Goal: Task Accomplishment & Management: Complete application form

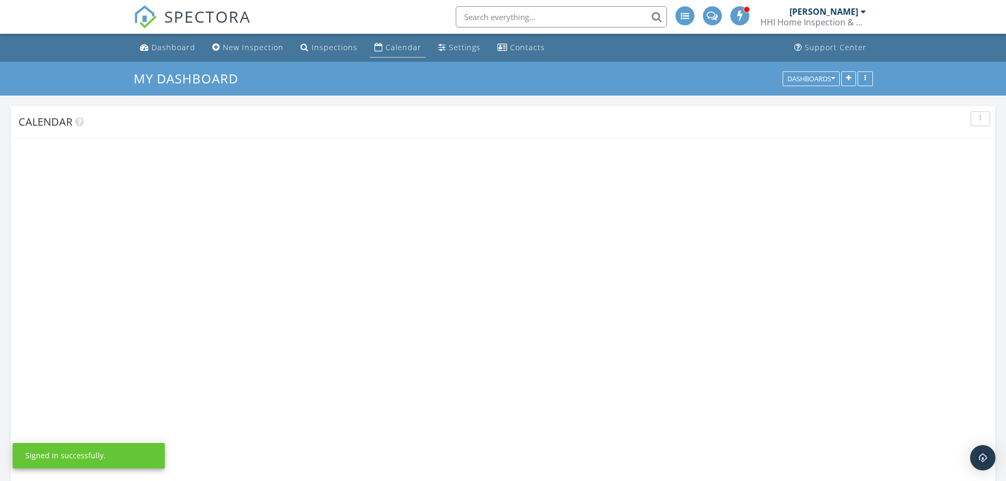
scroll to position [872, 1023]
click at [389, 50] on div "Calendar" at bounding box center [404, 47] width 36 height 10
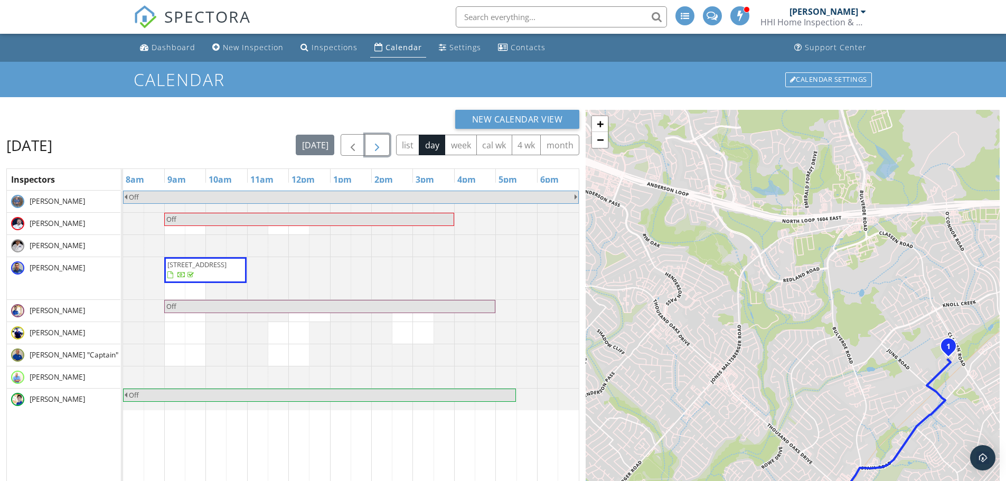
click at [378, 147] on span "button" at bounding box center [377, 145] width 13 height 13
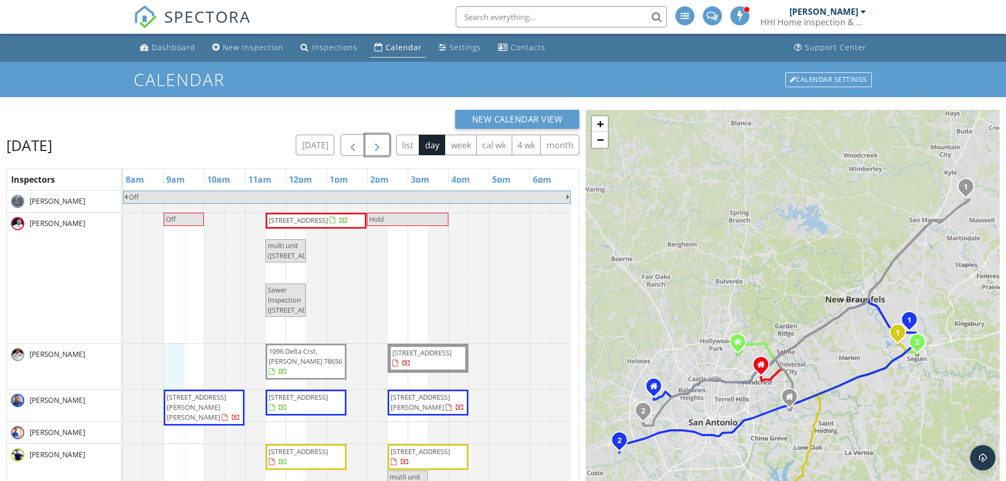
click at [180, 359] on div "Off Off 216 E Cedar St, Seguin 78155 Hold multi unit (216 E Cedar St, Seguin) S…" at bounding box center [351, 467] width 456 height 553
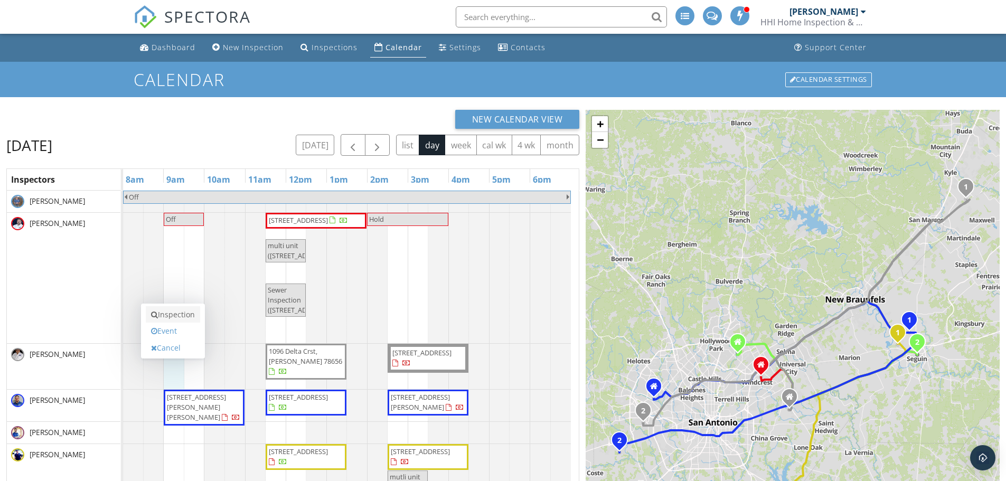
click at [184, 316] on link "Inspection" at bounding box center [173, 314] width 54 height 17
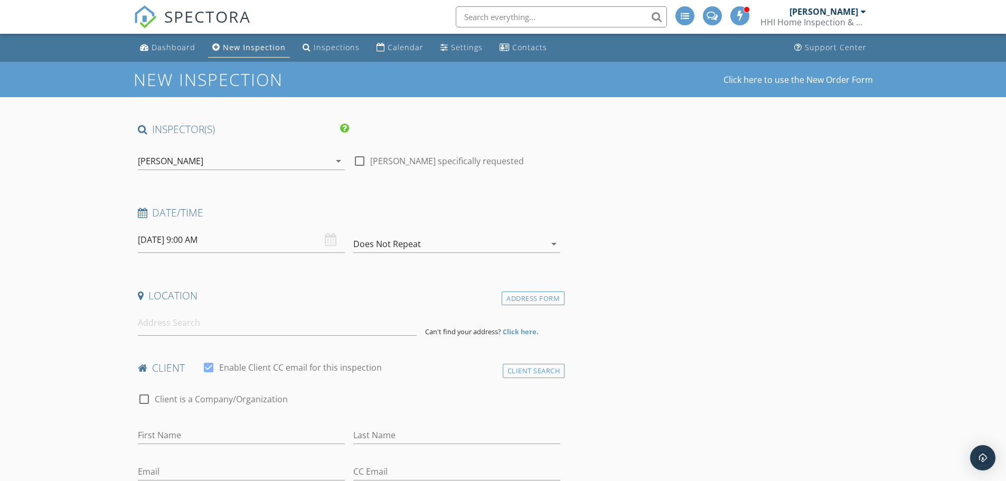
click at [360, 162] on div at bounding box center [360, 161] width 18 height 18
checkbox input "true"
click at [229, 332] on input at bounding box center [277, 323] width 279 height 26
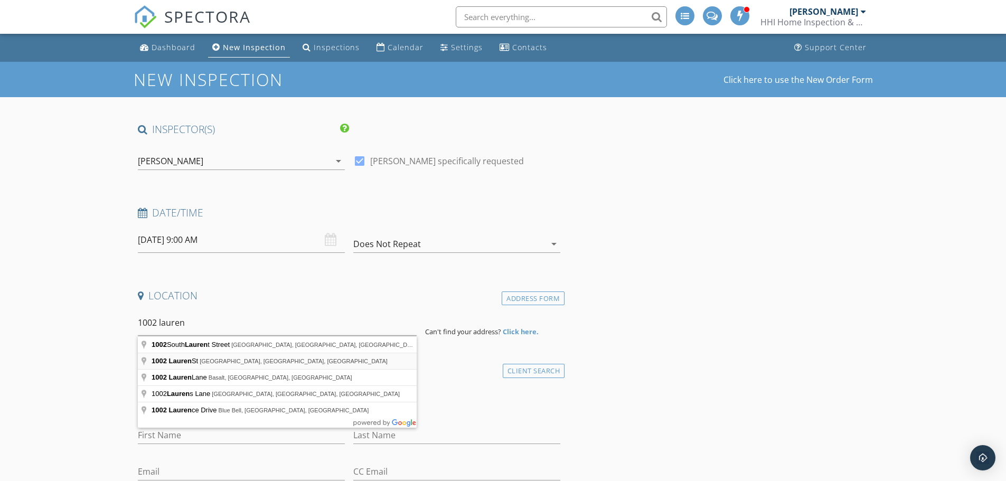
type input "1002 Lauren St, New Braunfels, TX, USA"
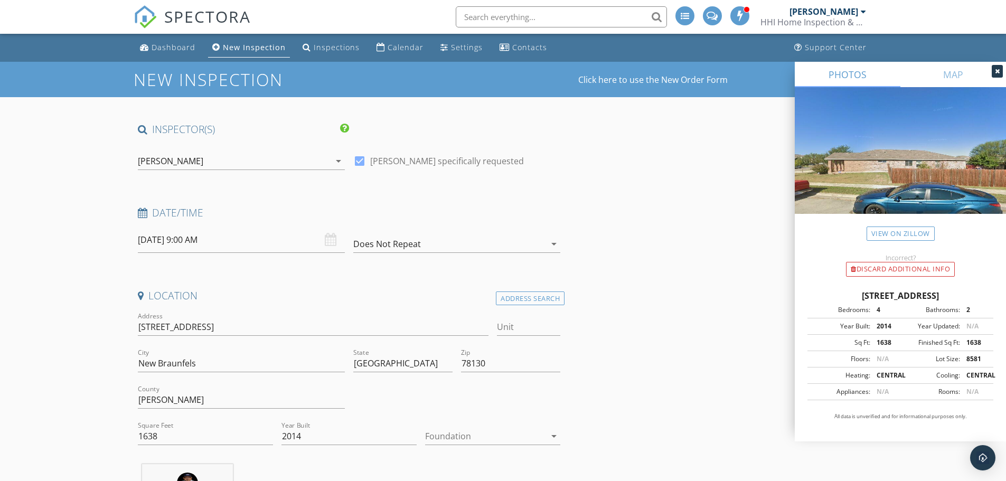
click at [451, 435] on div at bounding box center [485, 436] width 120 height 17
click at [451, 434] on div "Slab" at bounding box center [493, 437] width 118 height 13
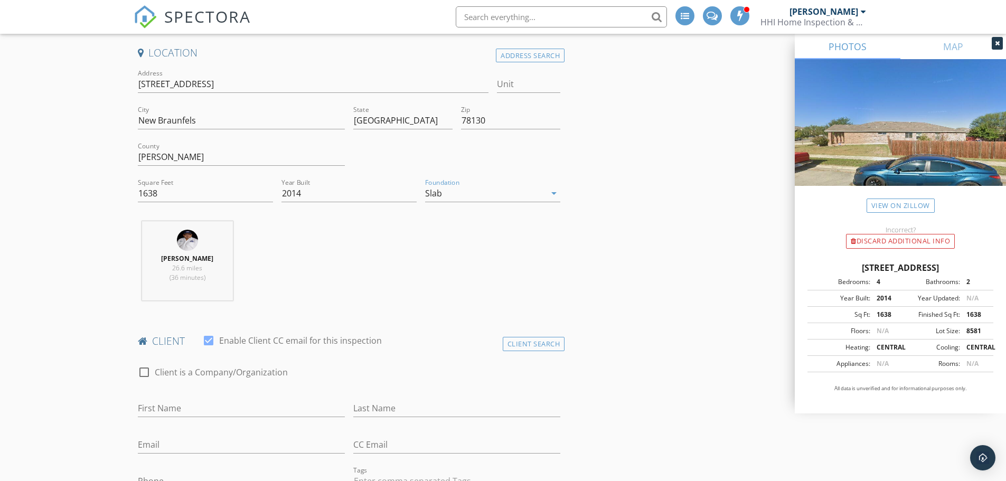
scroll to position [264, 0]
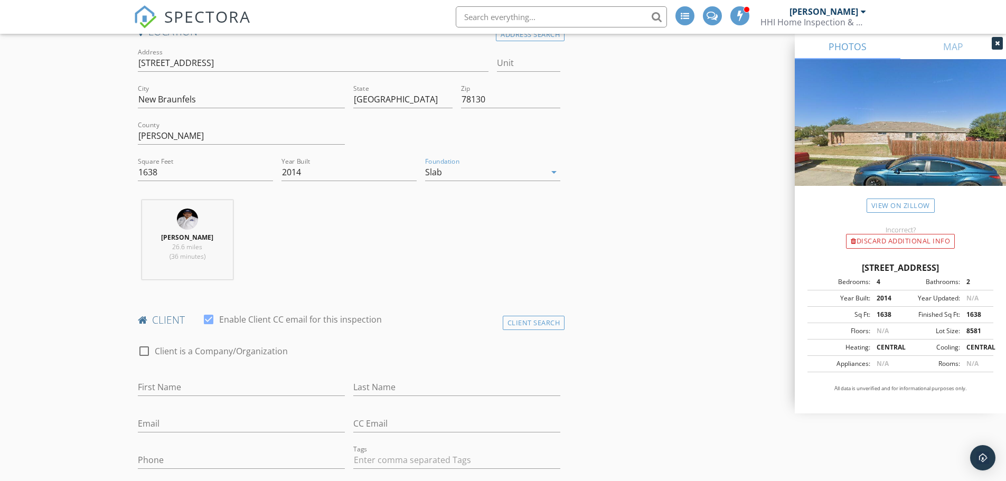
click at [282, 378] on div "First Name" at bounding box center [241, 389] width 207 height 34
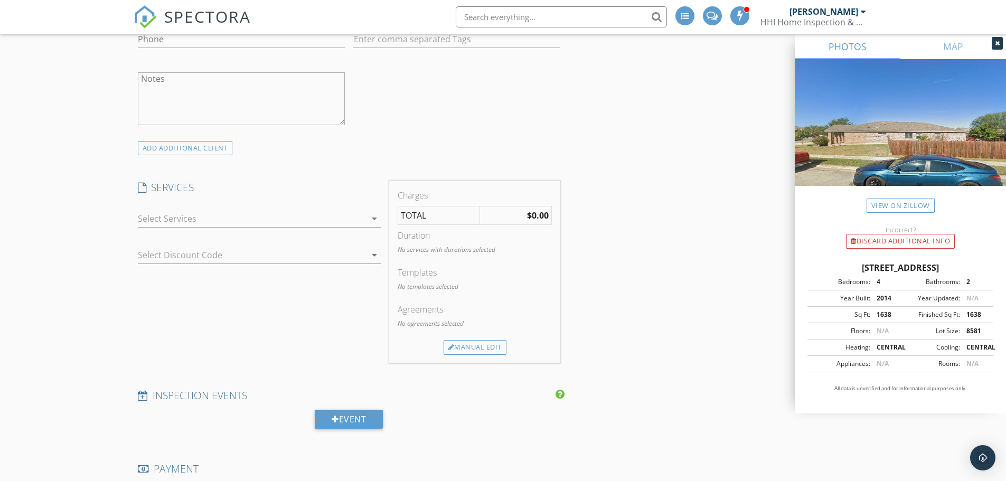
scroll to position [411, 0]
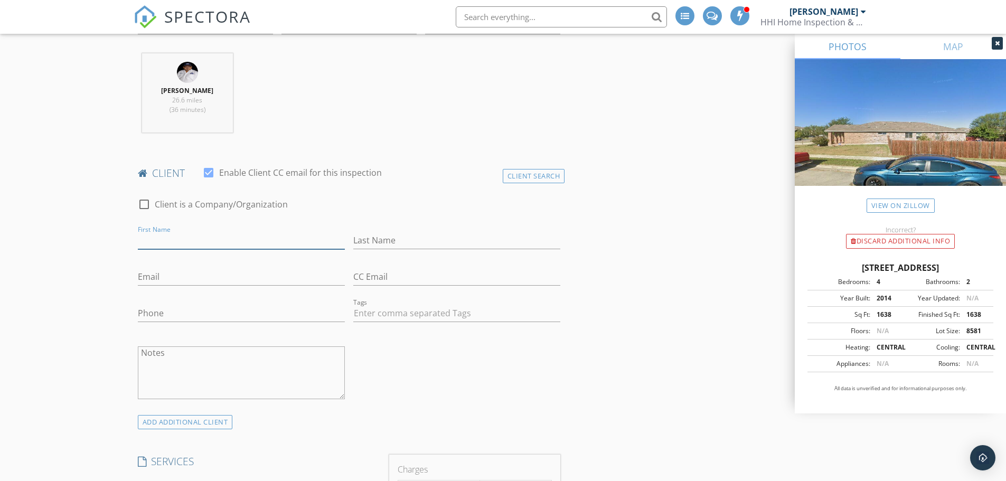
click at [305, 232] on input "First Name" at bounding box center [241, 240] width 207 height 17
type input "Ana M"
type input "Colchado"
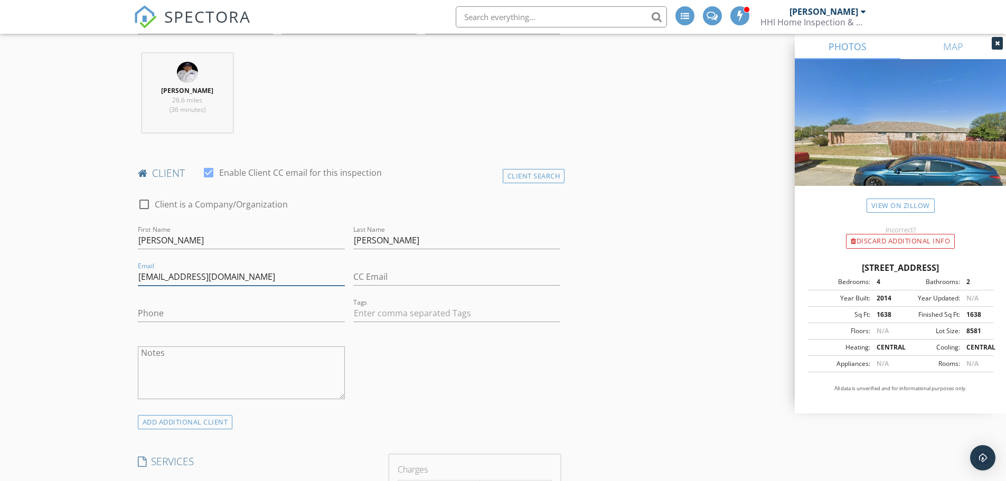
type input "hsalazar300782@gmail.com"
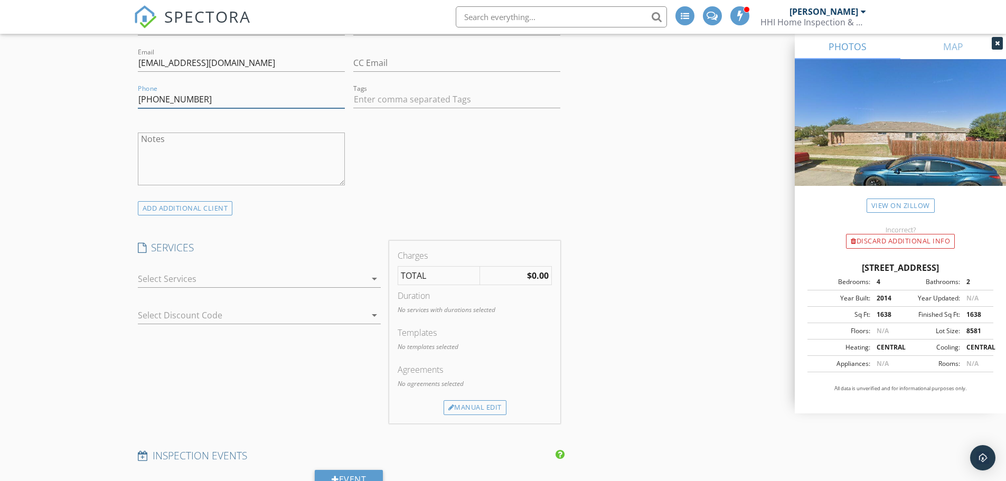
scroll to position [675, 0]
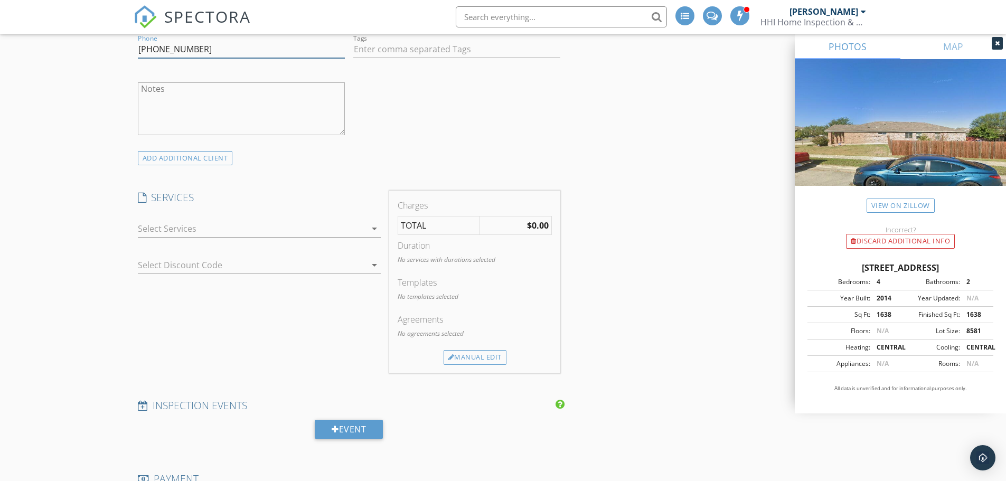
type input "830-312-0483"
click at [291, 233] on div at bounding box center [252, 228] width 228 height 17
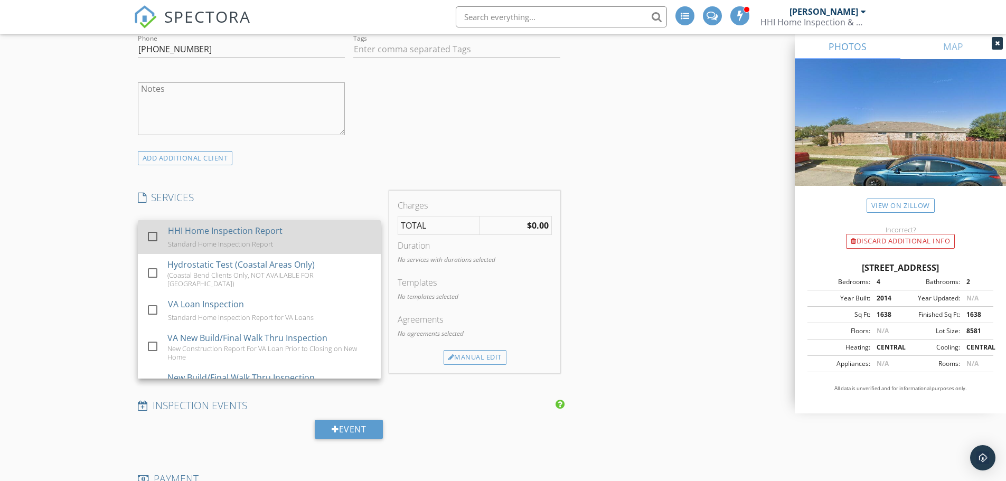
click at [290, 233] on div "HHI Home Inspection Report Standard Home Inspection Report" at bounding box center [269, 237] width 204 height 34
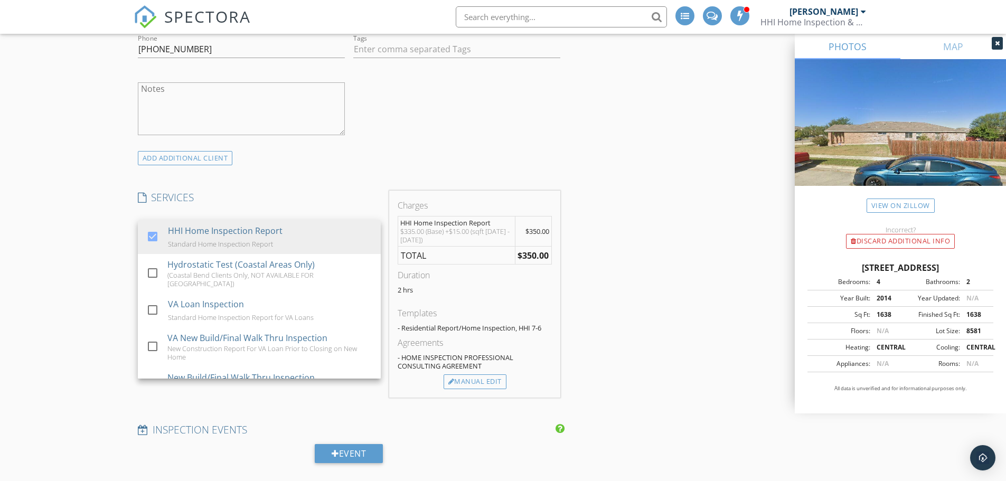
click at [603, 235] on div "INSPECTOR(S) check_box_outline_blank JJ Henson check_box_outline_blank Justin B…" at bounding box center [504, 421] width 740 height 1949
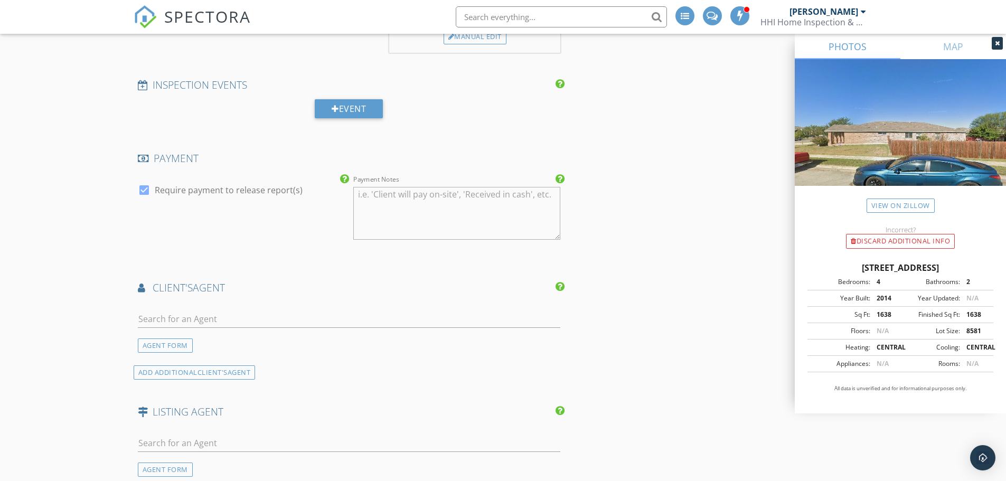
scroll to position [1045, 0]
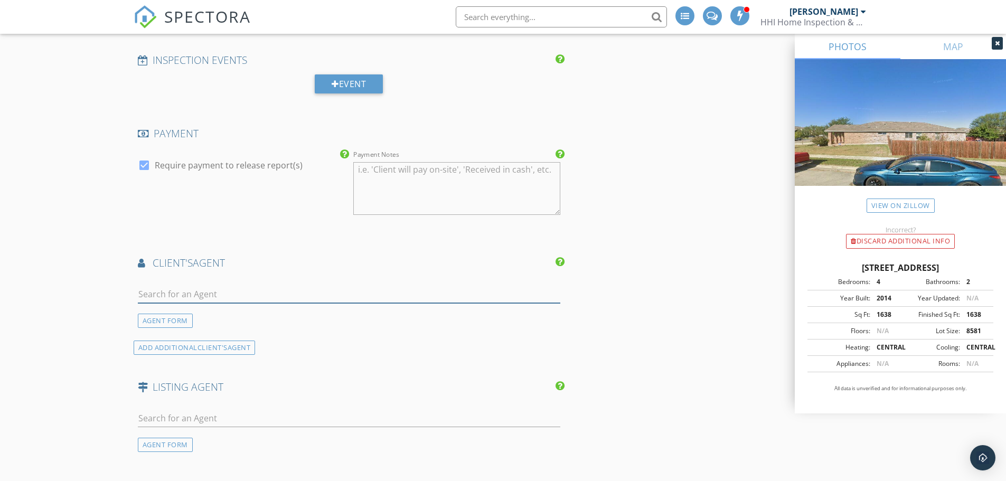
click at [368, 292] on input "text" at bounding box center [349, 294] width 423 height 17
type input "Arace"
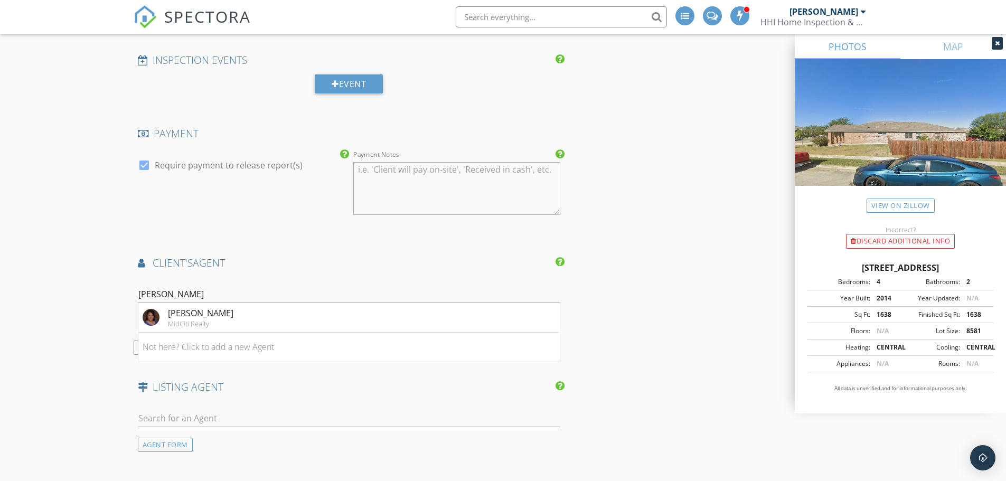
click at [348, 322] on li "Araceli Noriega MidCiti Realty" at bounding box center [349, 318] width 422 height 30
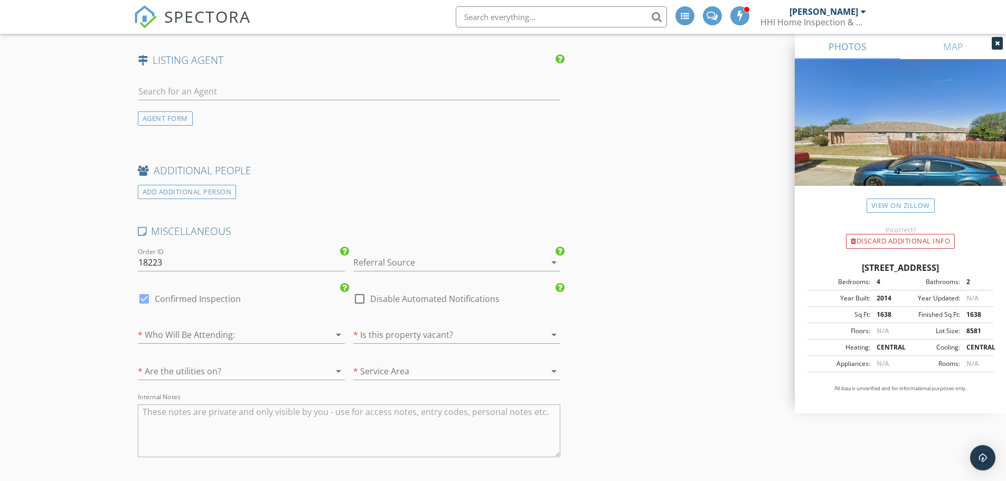
scroll to position [1573, 0]
click at [409, 263] on div at bounding box center [441, 262] width 177 height 17
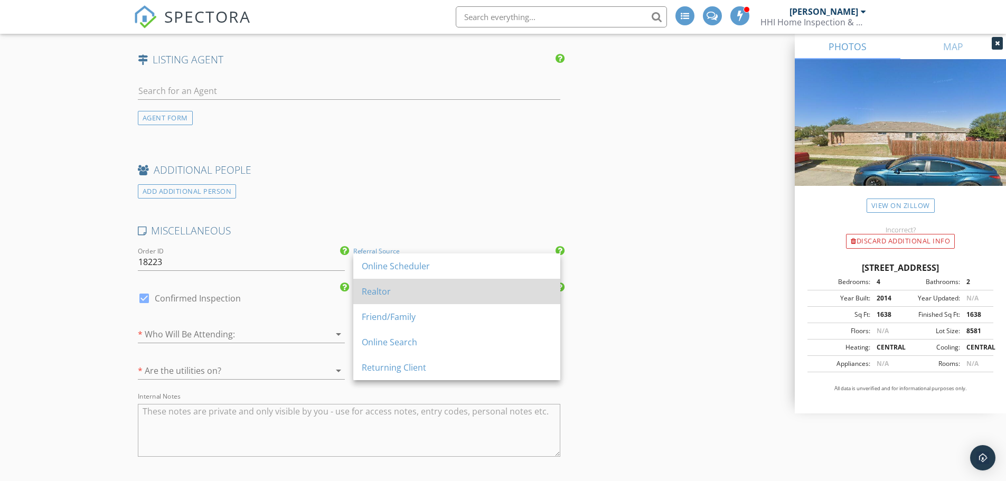
click at [388, 294] on div "Realtor" at bounding box center [457, 291] width 190 height 13
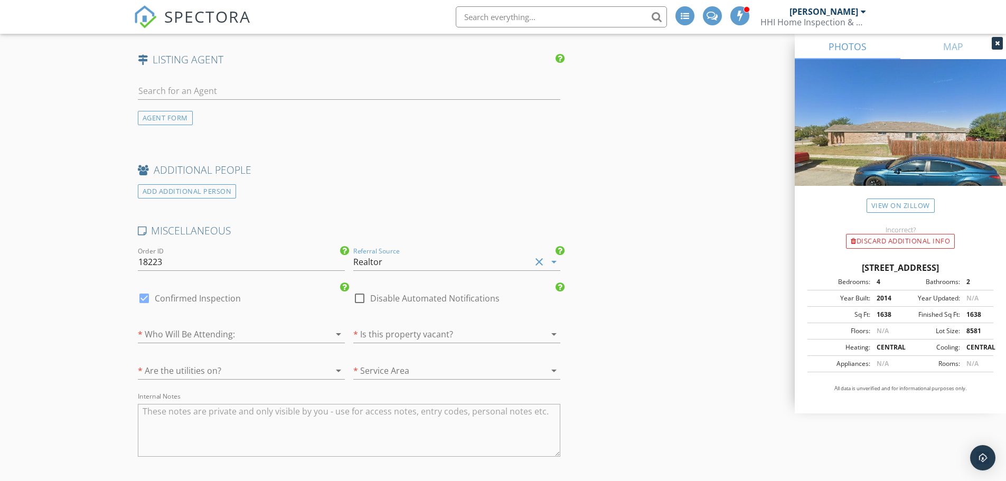
click at [332, 333] on icon "arrow_drop_down" at bounding box center [338, 334] width 13 height 13
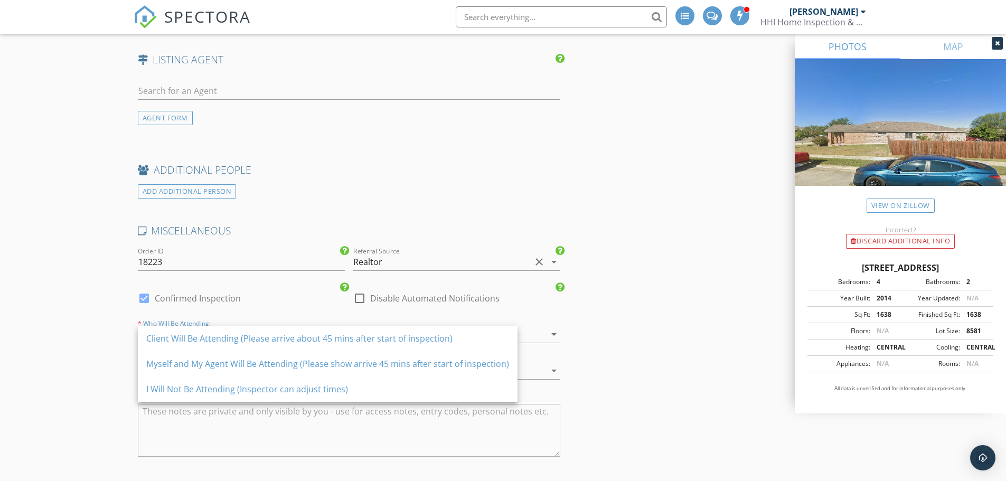
click at [306, 394] on div "I Will Not Be Attending (Inspector can adjust times)" at bounding box center [327, 389] width 363 height 13
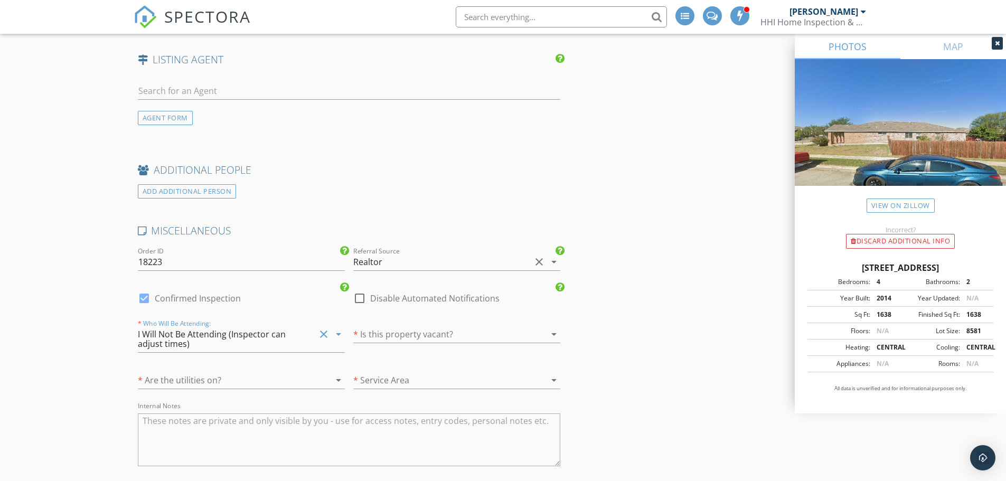
click at [384, 332] on div at bounding box center [441, 334] width 177 height 17
click at [384, 332] on div "Yes" at bounding box center [457, 338] width 190 height 13
click at [307, 384] on div at bounding box center [226, 380] width 177 height 17
click at [307, 384] on div "Yes" at bounding box center [241, 384] width 190 height 13
click at [399, 372] on div at bounding box center [441, 380] width 177 height 17
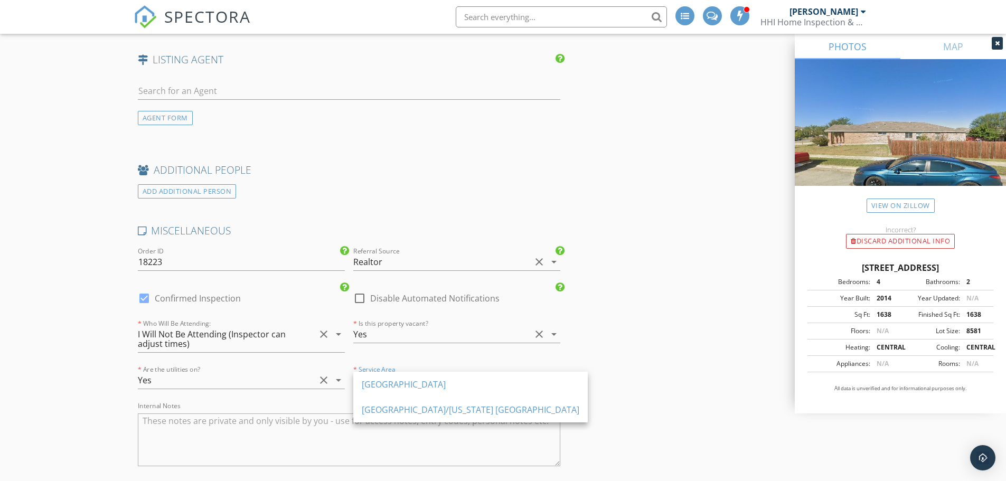
click at [399, 372] on div "San Antonio Region" at bounding box center [471, 384] width 218 height 25
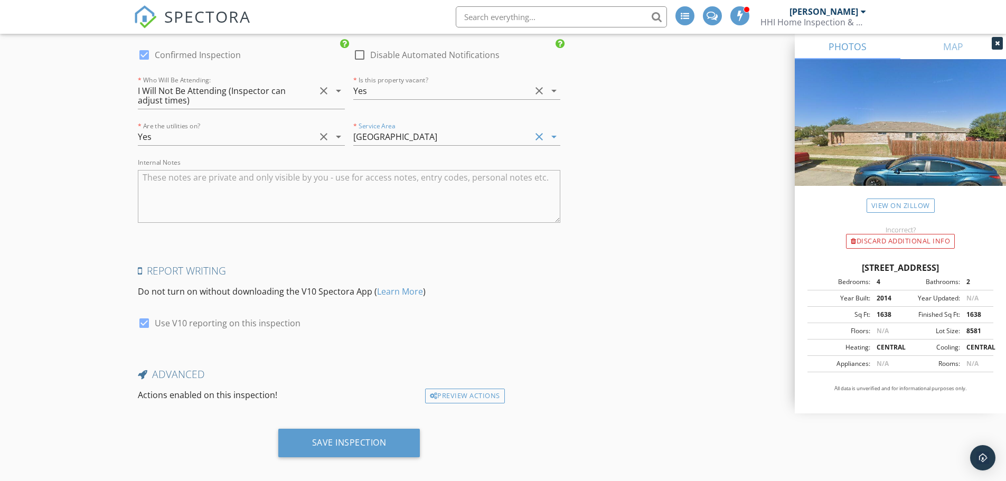
scroll to position [1826, 0]
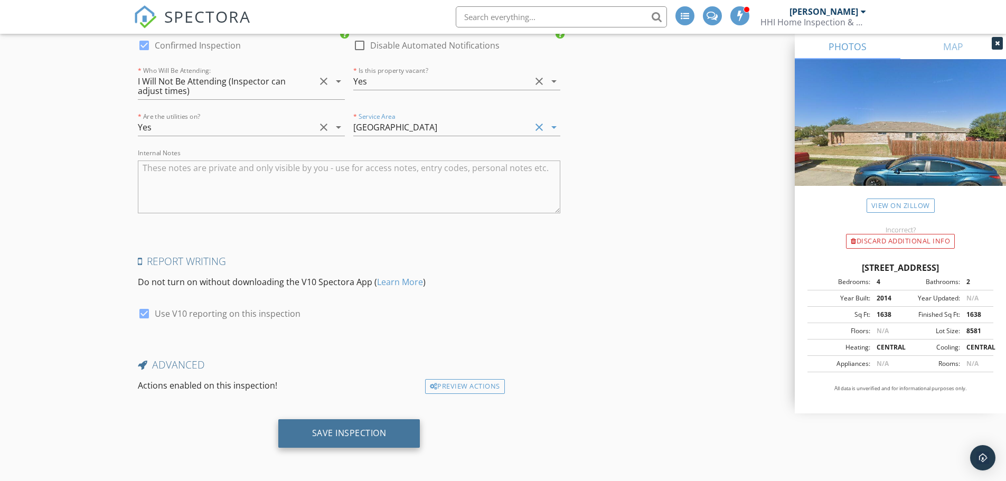
click at [331, 434] on div "Save Inspection" at bounding box center [349, 433] width 74 height 11
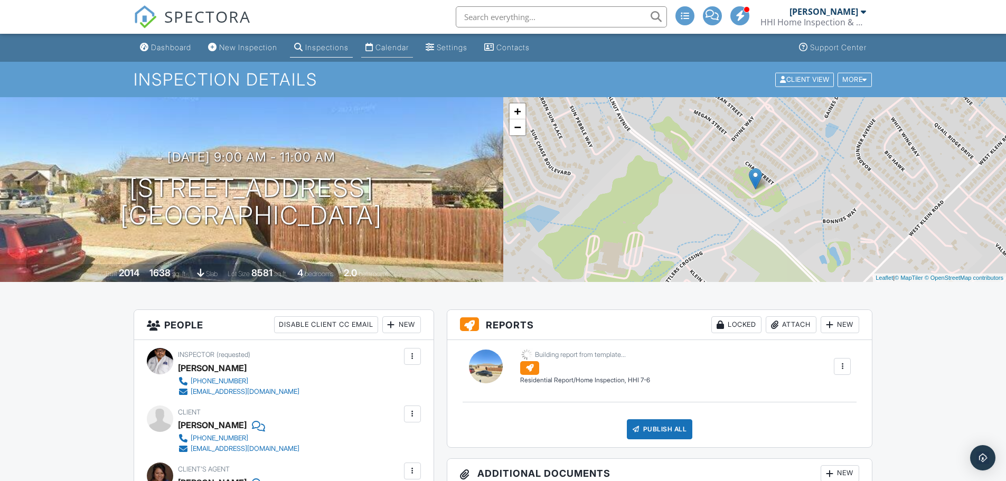
drag, startPoint x: 0, startPoint y: 0, endPoint x: 409, endPoint y: 47, distance: 411.6
click at [409, 47] on div "Calendar" at bounding box center [392, 47] width 33 height 9
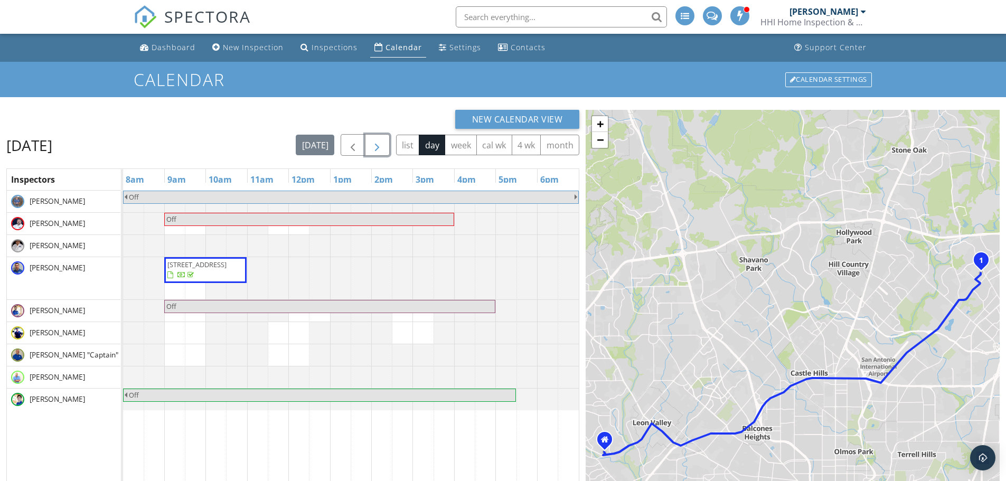
click at [372, 144] on span "button" at bounding box center [377, 145] width 13 height 13
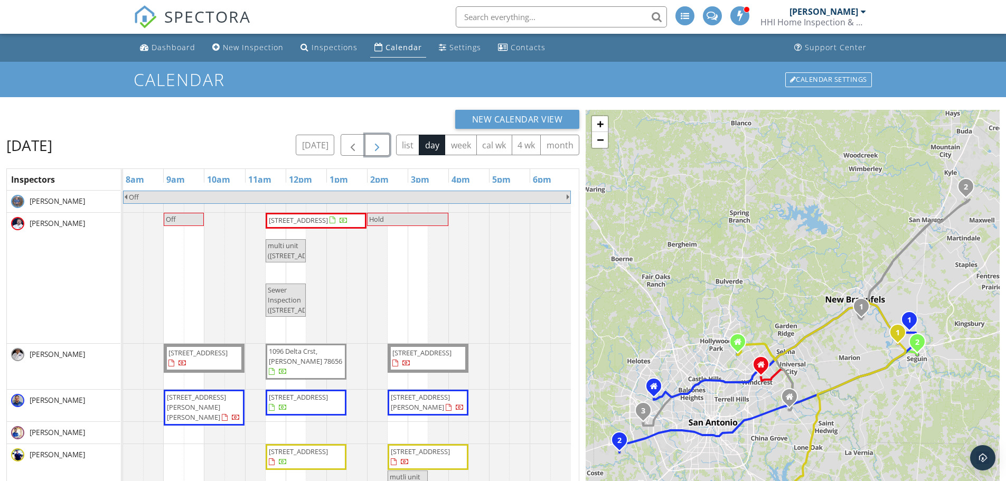
click at [372, 144] on span "button" at bounding box center [377, 145] width 13 height 13
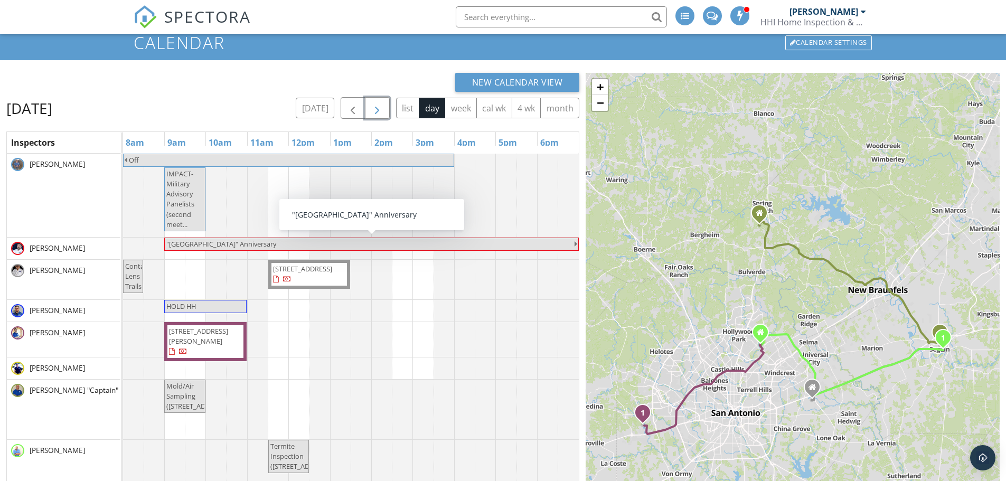
scroll to position [35, 0]
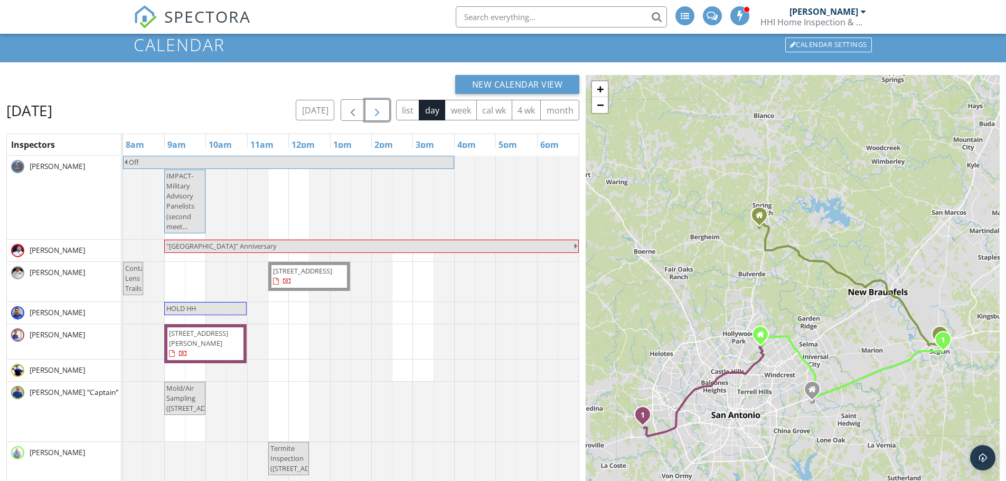
click at [377, 116] on span "button" at bounding box center [377, 110] width 13 height 13
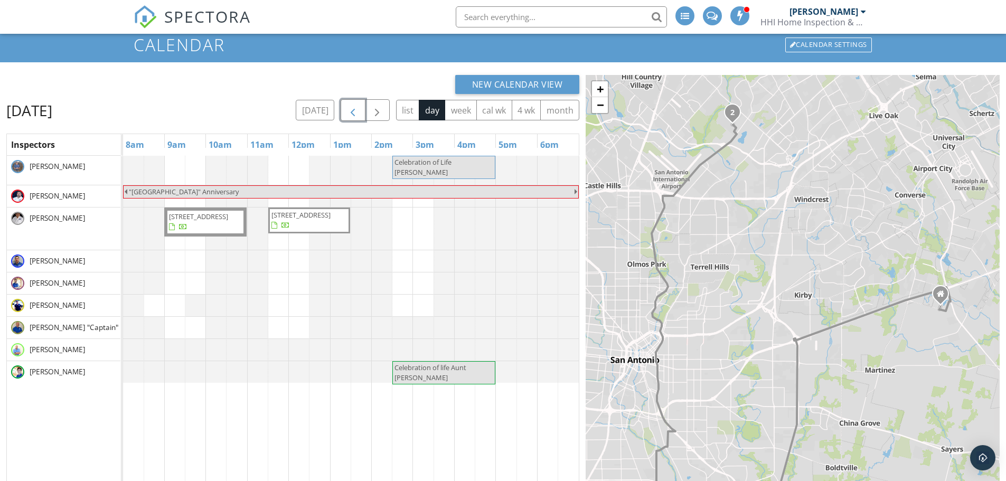
click at [346, 111] on button "button" at bounding box center [353, 110] width 25 height 22
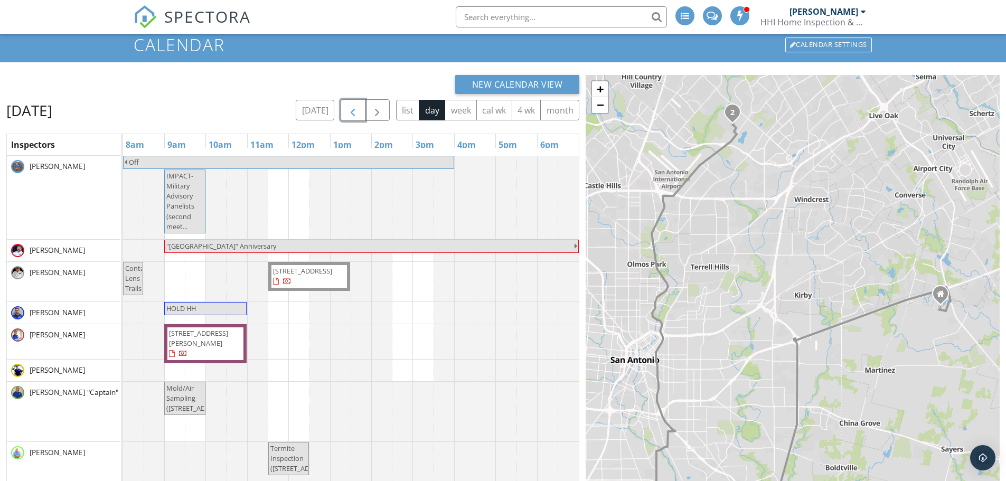
click at [346, 111] on button "button" at bounding box center [353, 110] width 25 height 22
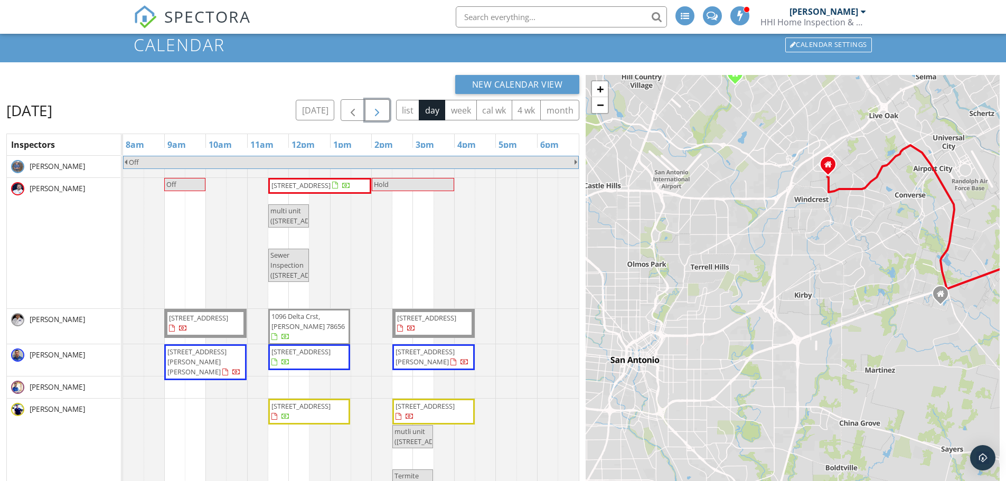
click at [376, 109] on span "button" at bounding box center [377, 110] width 13 height 13
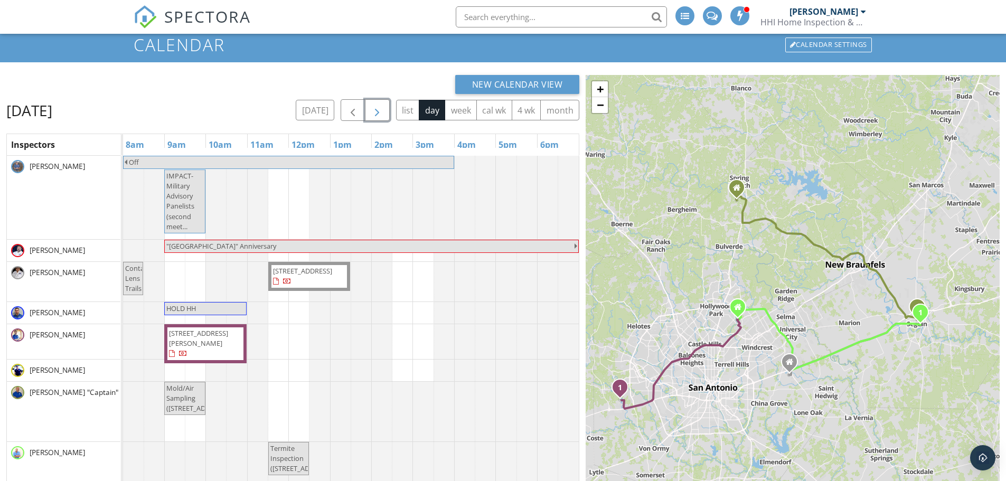
click at [376, 109] on span "button" at bounding box center [377, 110] width 13 height 13
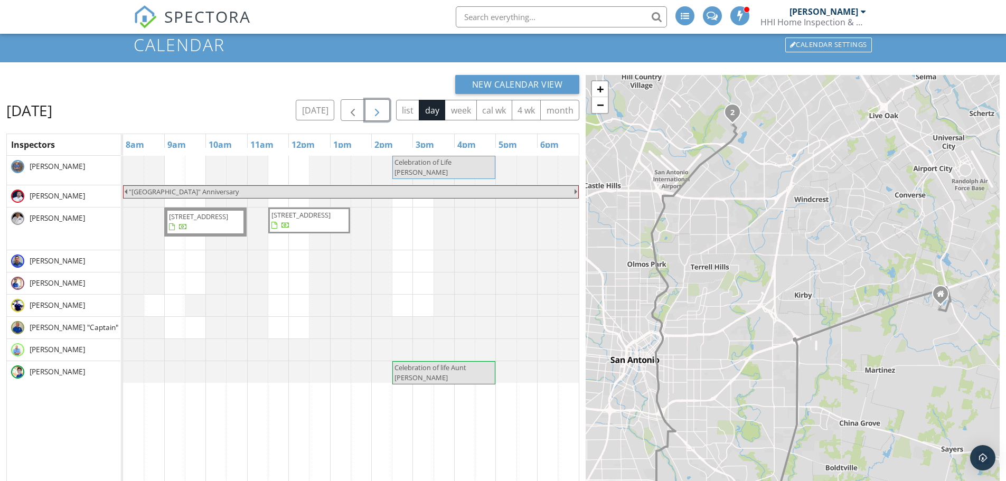
click at [376, 109] on span "button" at bounding box center [377, 110] width 13 height 13
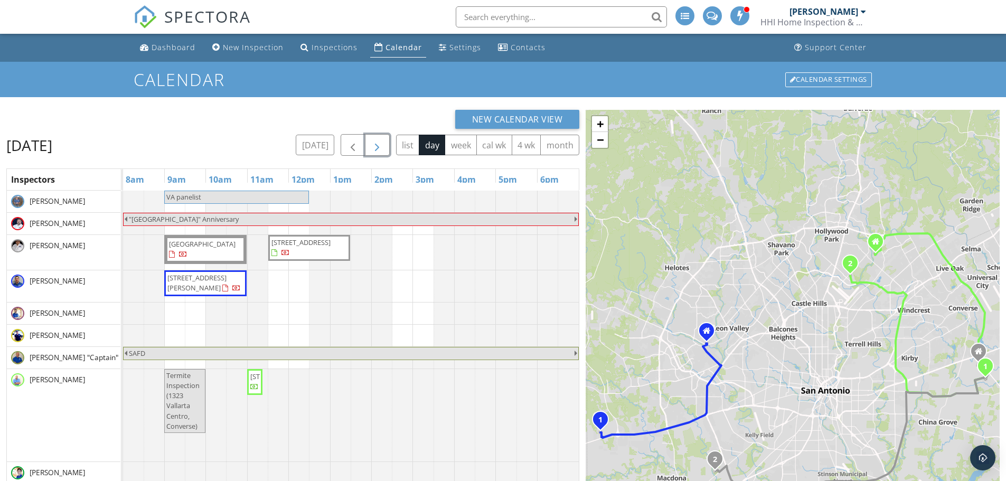
click at [379, 147] on span "button" at bounding box center [377, 145] width 13 height 13
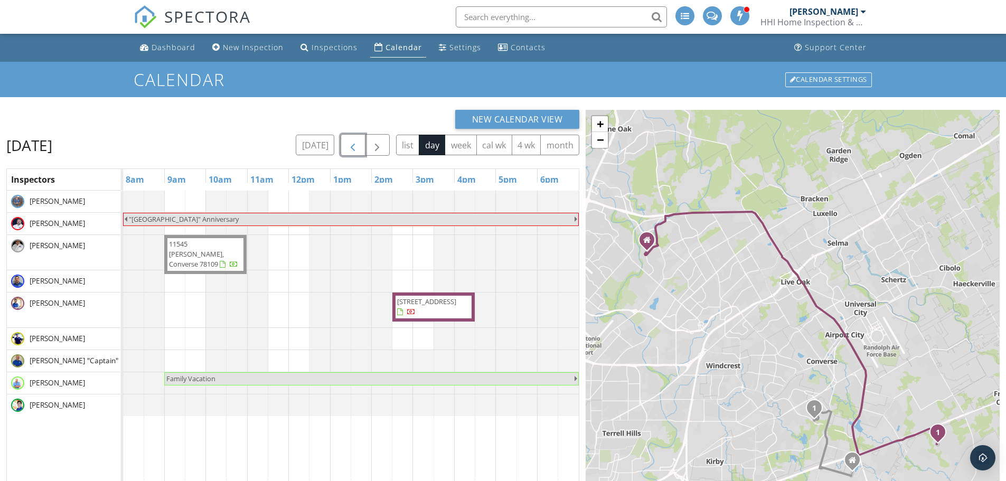
click at [353, 140] on span "button" at bounding box center [353, 145] width 13 height 13
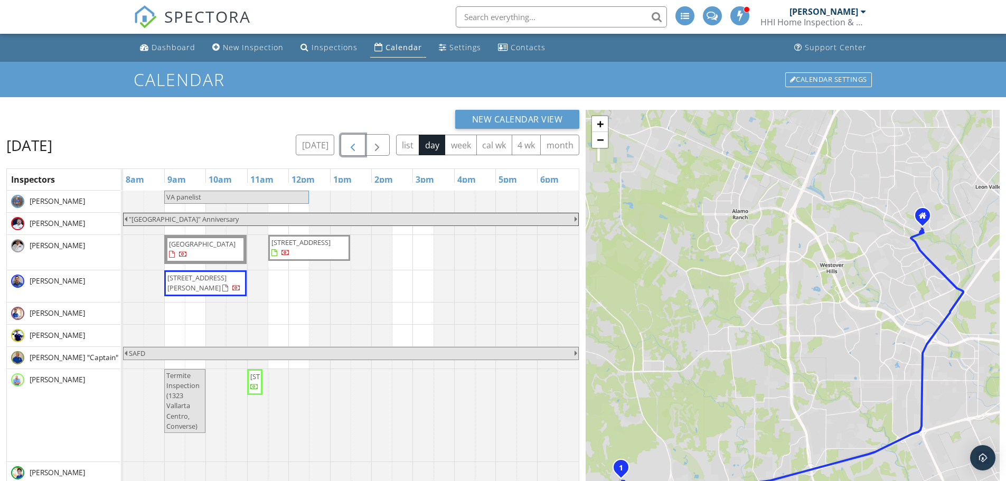
click at [353, 140] on span "button" at bounding box center [353, 145] width 13 height 13
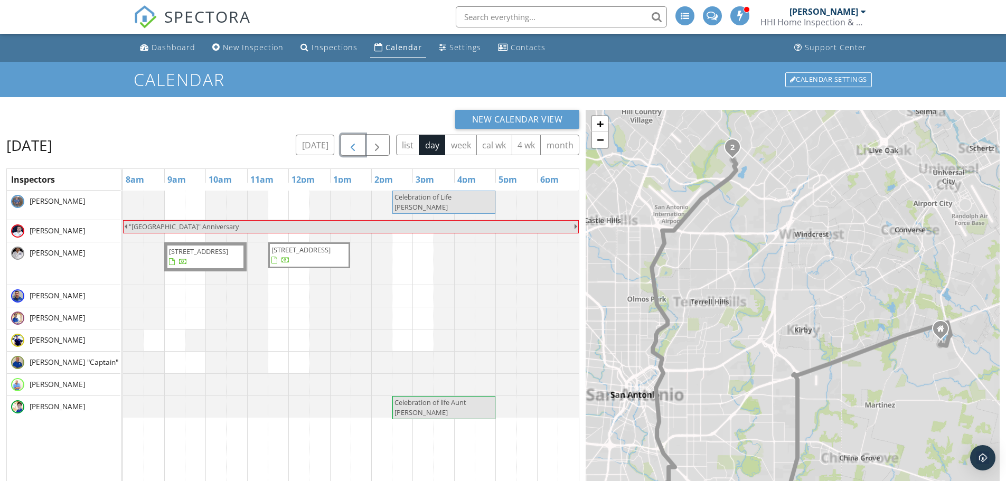
click at [353, 140] on span "button" at bounding box center [353, 145] width 13 height 13
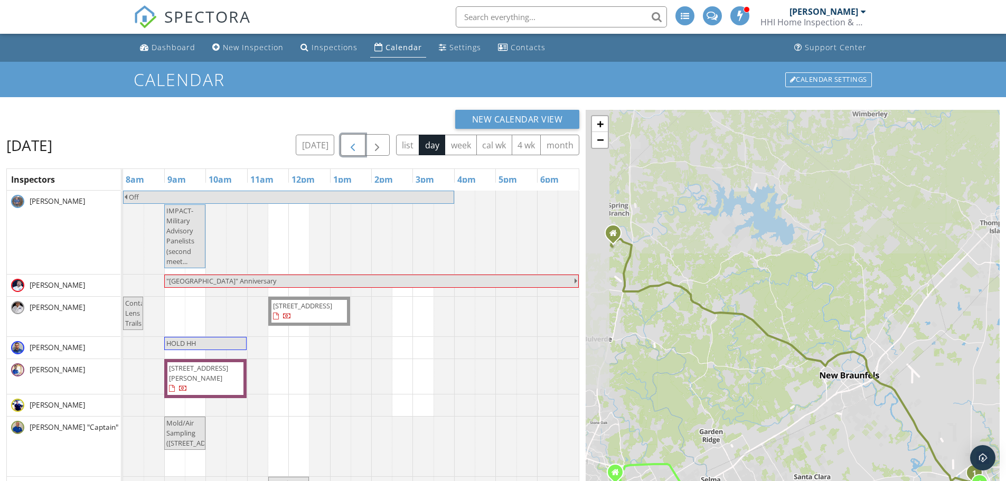
click at [353, 140] on span "button" at bounding box center [353, 145] width 13 height 13
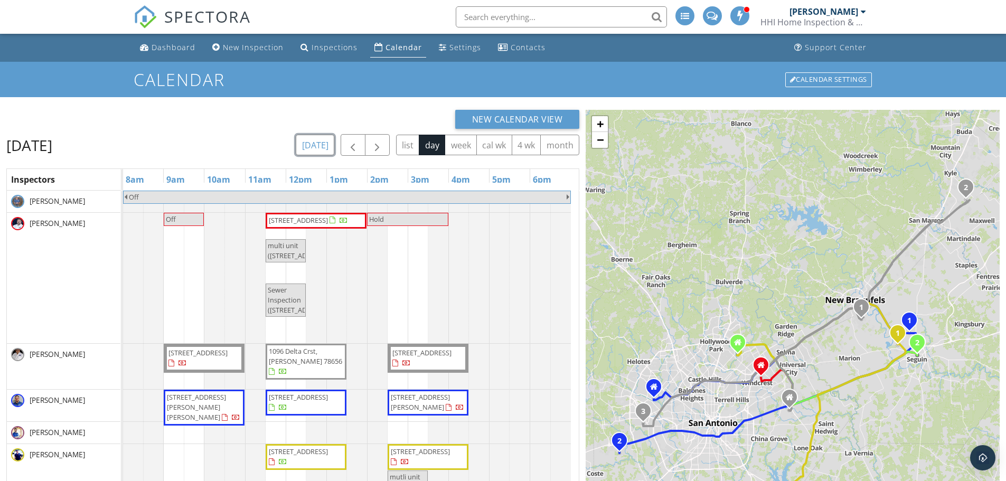
click at [326, 141] on button "[DATE]" at bounding box center [315, 145] width 39 height 21
